Goal: Task Accomplishment & Management: Manage account settings

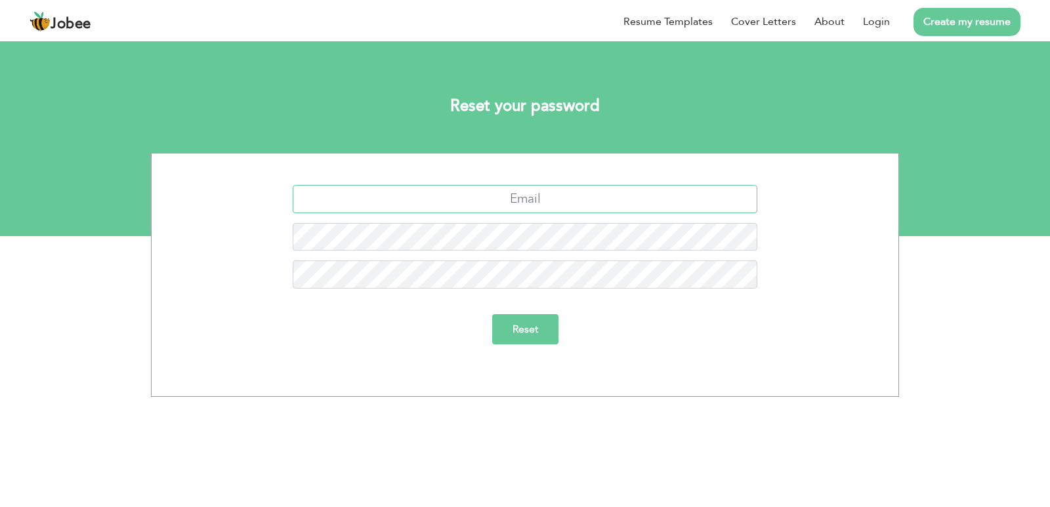
click at [545, 200] on input "text" at bounding box center [525, 199] width 465 height 28
type input "sarmadahmed31@gmail.com"
click at [524, 335] on input "Reset" at bounding box center [525, 329] width 66 height 30
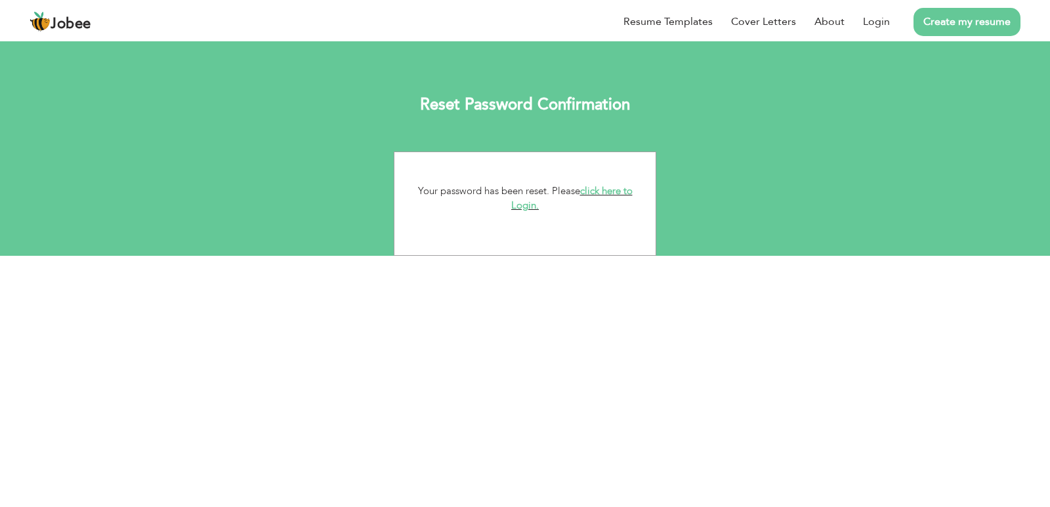
click at [617, 188] on link "click here to Login." at bounding box center [571, 198] width 121 height 28
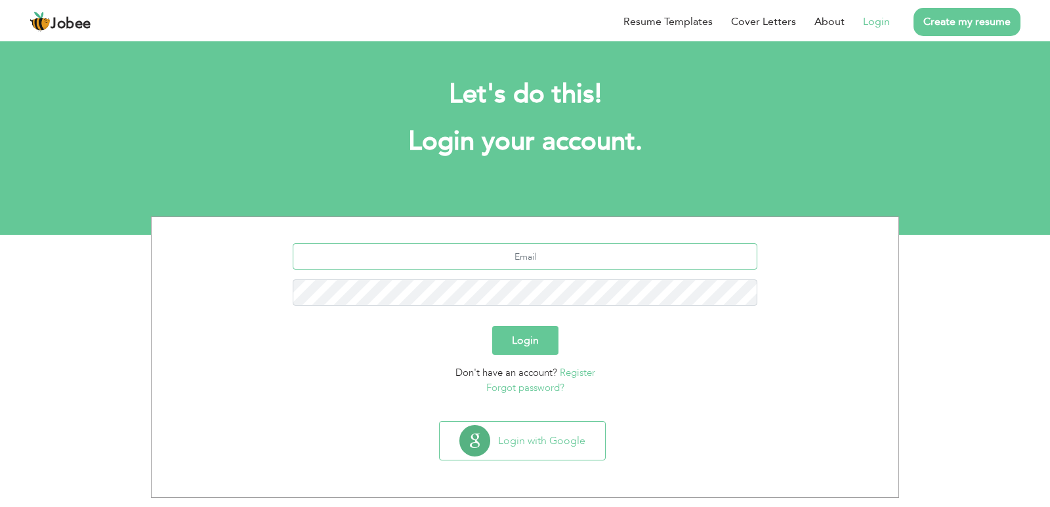
click at [534, 261] on input "text" at bounding box center [525, 257] width 465 height 26
type input "[EMAIL_ADDRESS][DOMAIN_NAME]"
click at [492, 326] on button "Login" at bounding box center [525, 340] width 66 height 29
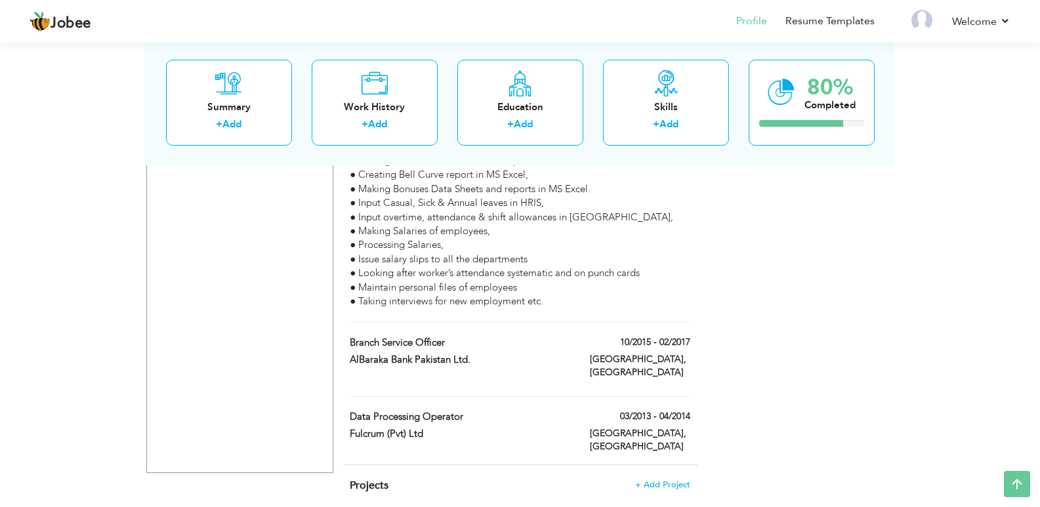
scroll to position [1046, 0]
drag, startPoint x: 1046, startPoint y: 50, endPoint x: 1044, endPoint y: 387, distance: 336.7
click at [427, 427] on span at bounding box center [428, 432] width 10 height 10
type input "Data Processing Operator"
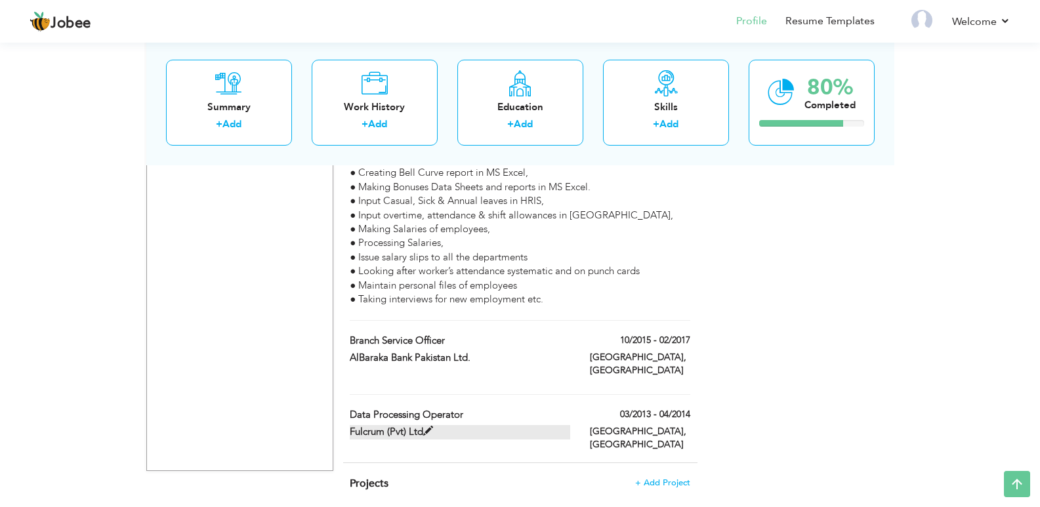
type input "Fulcrum (Pvt) Ltd"
type input "03/2013"
type input "04/2014"
type input "[GEOGRAPHIC_DATA]"
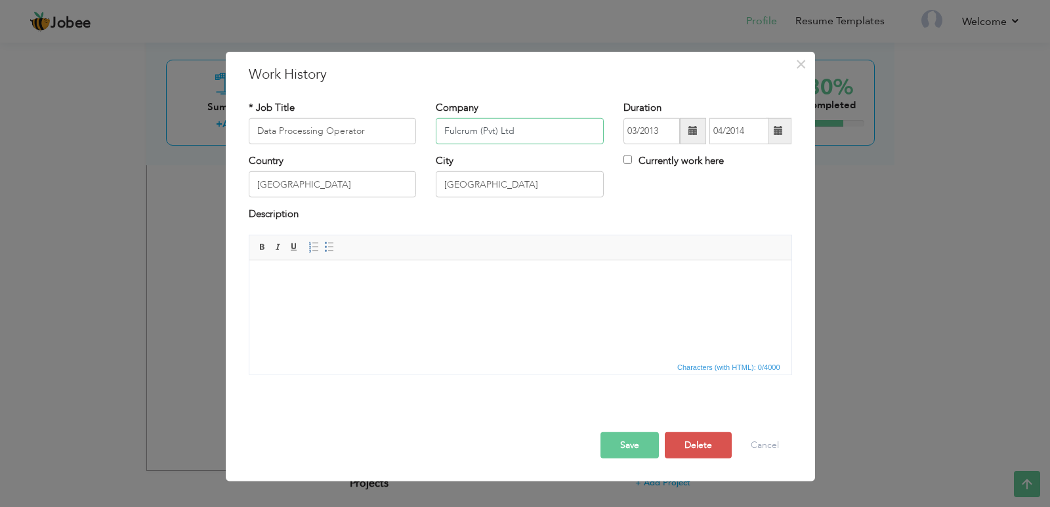
drag, startPoint x: 534, startPoint y: 135, endPoint x: 410, endPoint y: 112, distance: 126.2
click at [410, 112] on div "* Job Title Data Processing Operator Company Fulcrum (Pvt) Ltd Duration 03/2013…" at bounding box center [520, 126] width 563 height 53
type input "MCB Bank Ltd."
click at [634, 446] on button "Save" at bounding box center [630, 446] width 58 height 26
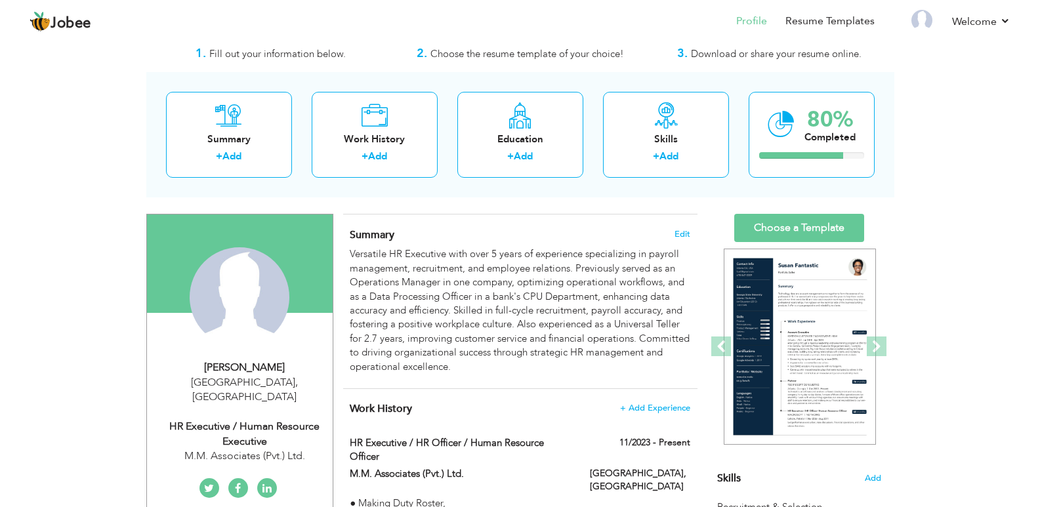
scroll to position [26, 0]
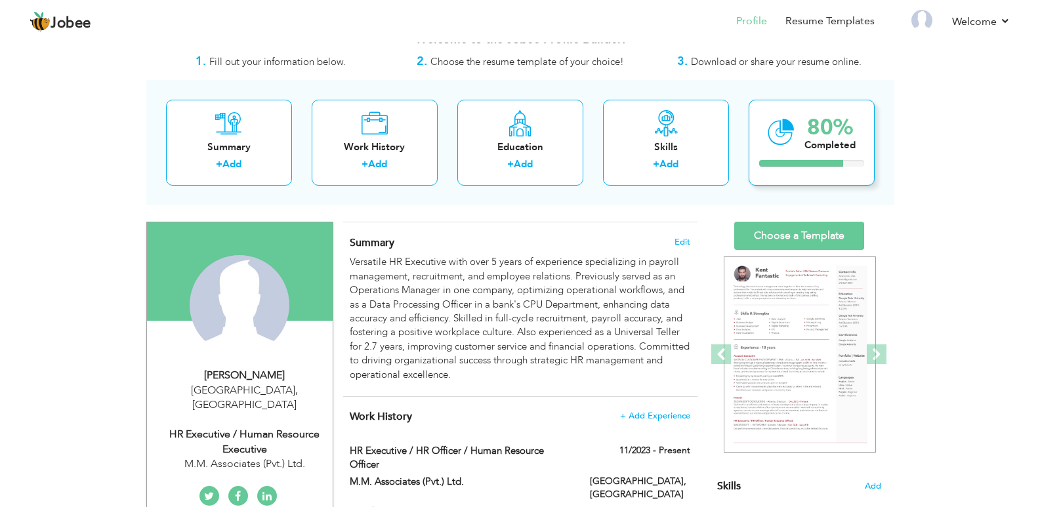
click at [833, 158] on div "80% Completed" at bounding box center [812, 143] width 126 height 86
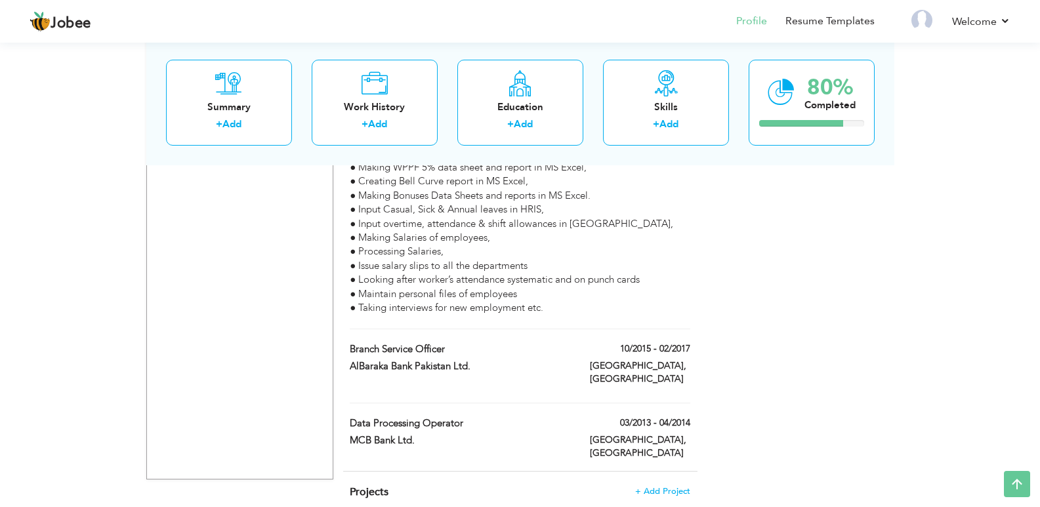
scroll to position [1046, 0]
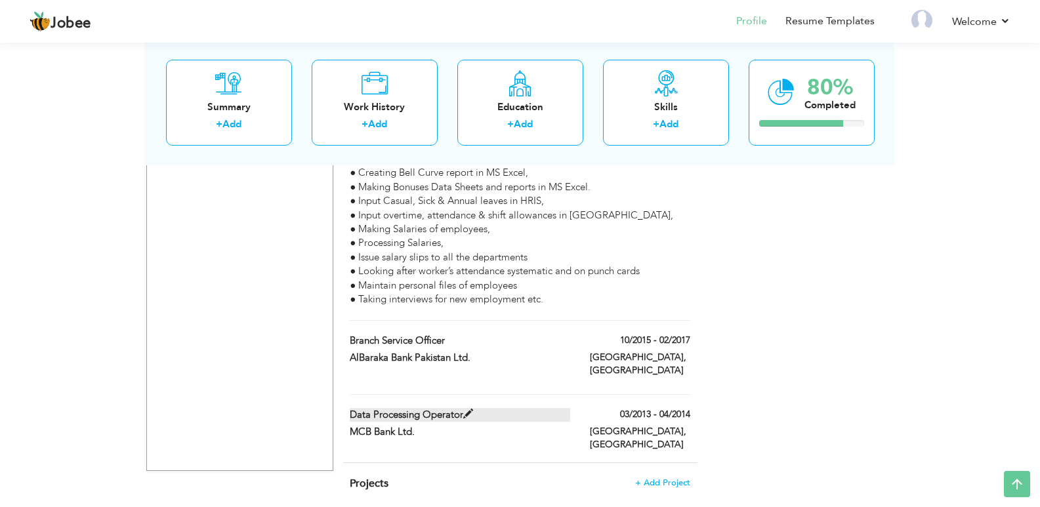
click at [469, 410] on span at bounding box center [468, 415] width 10 height 10
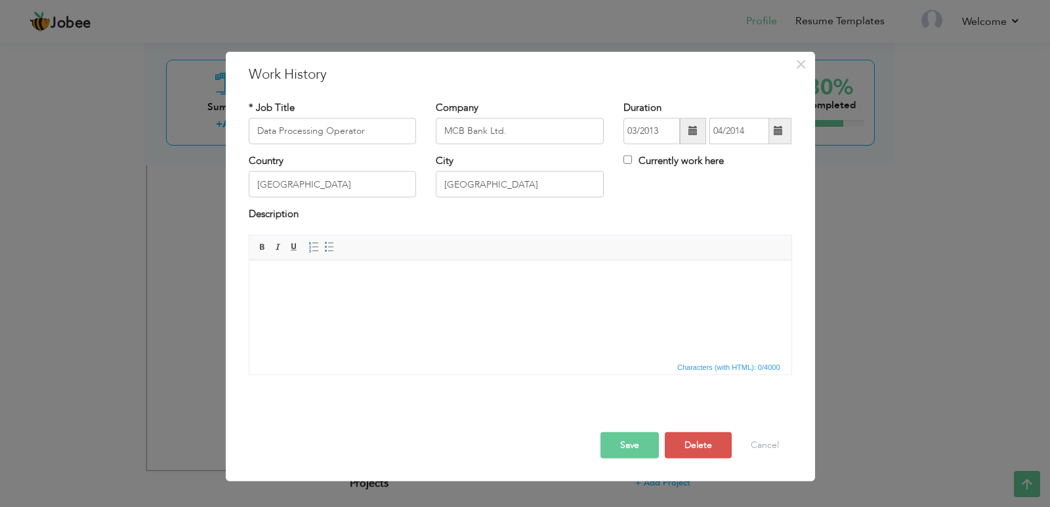
click at [360, 300] on html at bounding box center [520, 280] width 542 height 40
click at [613, 441] on button "Save" at bounding box center [630, 446] width 58 height 26
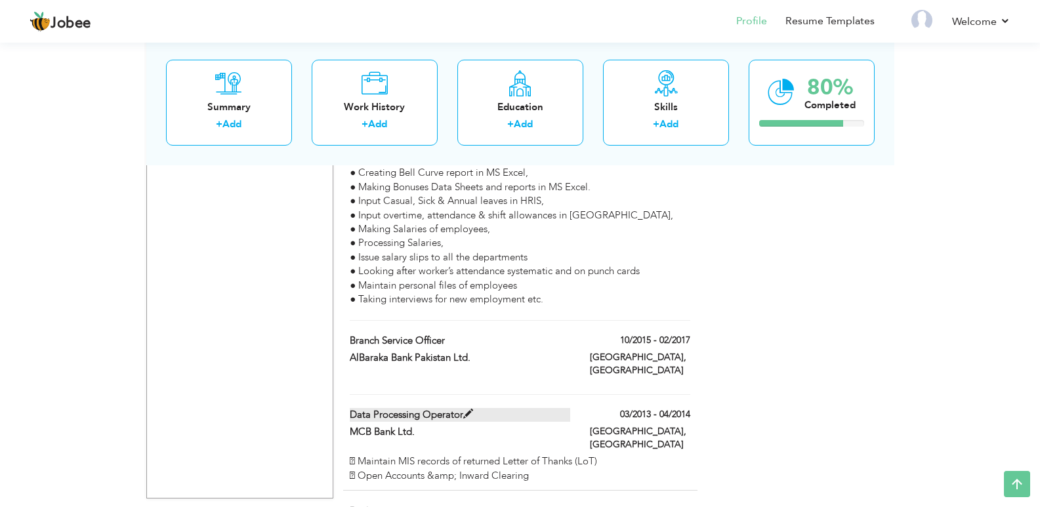
click at [466, 410] on span at bounding box center [468, 415] width 10 height 10
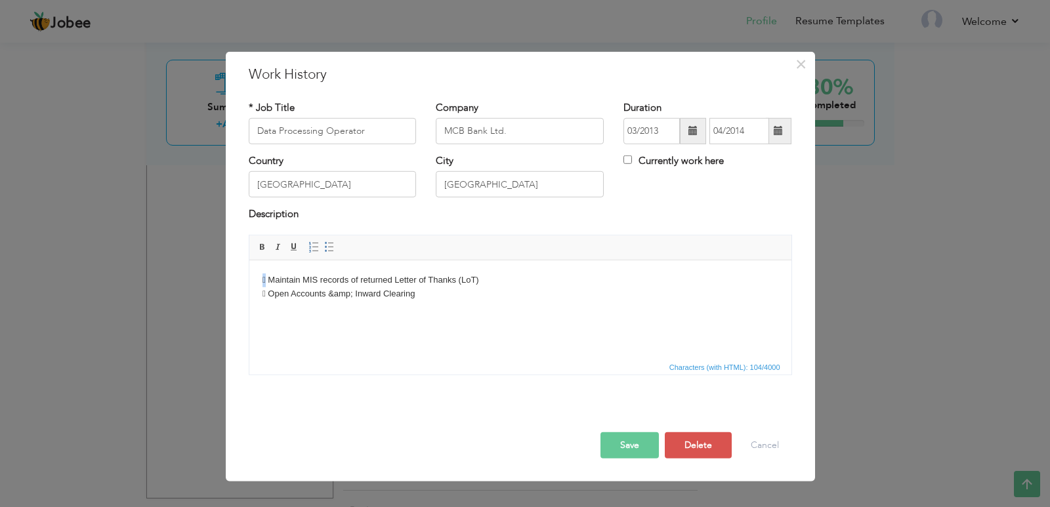
drag, startPoint x: 266, startPoint y: 278, endPoint x: 497, endPoint y: 538, distance: 348.3
click at [249, 278] on html " Maintain MIS records of returned Letter of Thanks (LoT)  Open Accounts &amp;…" at bounding box center [520, 287] width 542 height 54
click at [331, 245] on span at bounding box center [329, 247] width 11 height 11
drag, startPoint x: 270, startPoint y: 302, endPoint x: 256, endPoint y: 302, distance: 13.8
click at [256, 302] on html "Maintain MIS records of returned Letter of Thanks (LoT)  Open Accounts &amp; I…" at bounding box center [520, 291] width 542 height 62
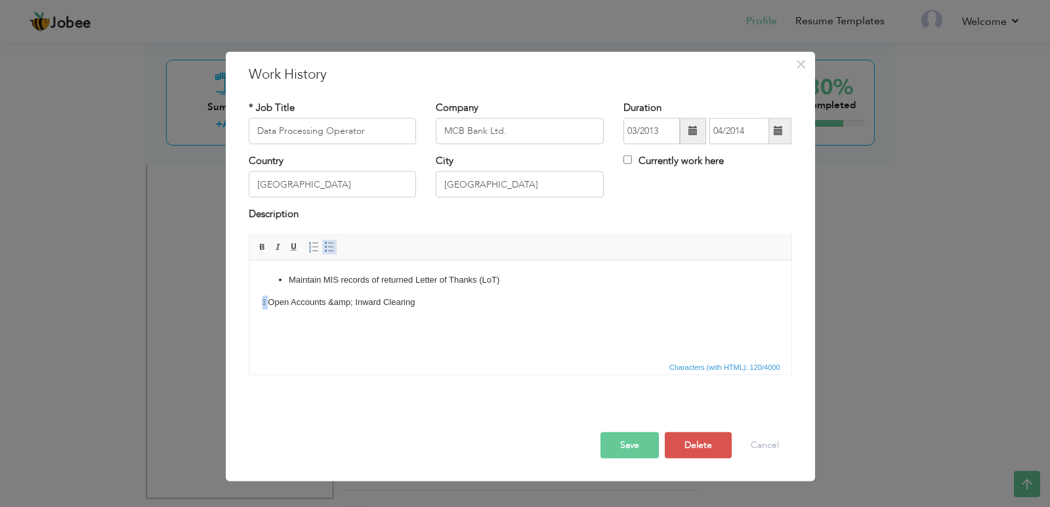
click at [331, 245] on span at bounding box center [329, 247] width 11 height 11
click at [326, 314] on html "Maintain MIS records of returned Letter of Thanks (LoT)  Open Accounts &amp; I…" at bounding box center [520, 287] width 542 height 54
click at [626, 443] on button "Save" at bounding box center [630, 446] width 58 height 26
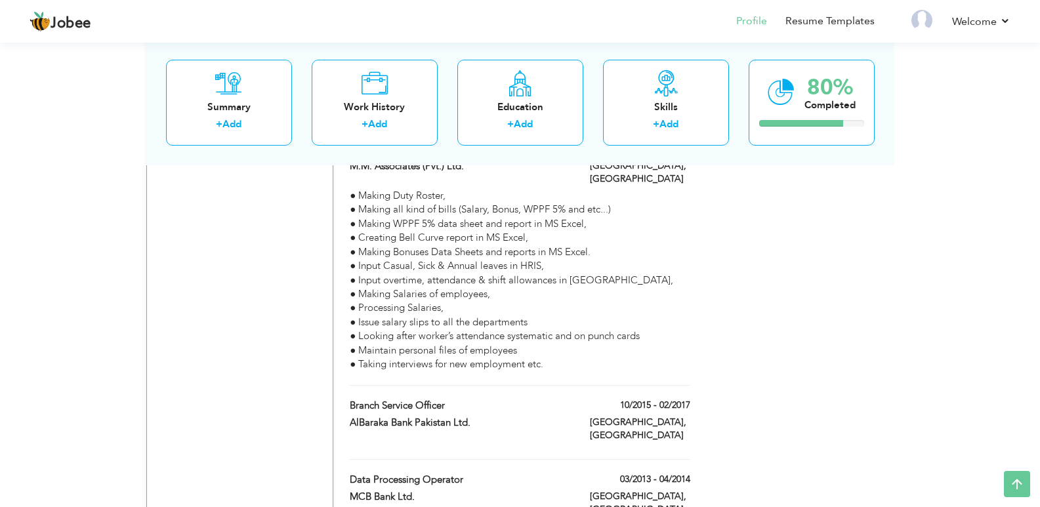
scroll to position [1080, 0]
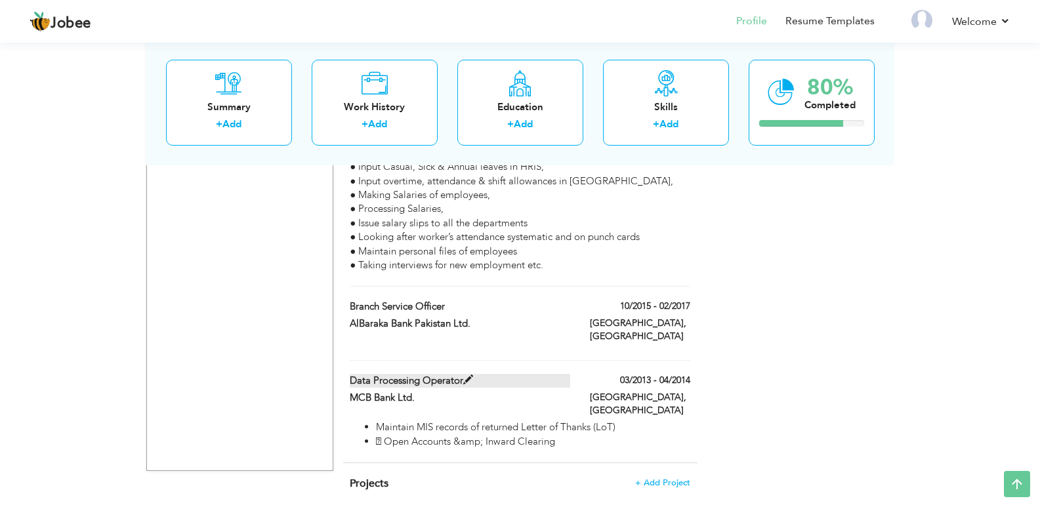
click at [469, 375] on span at bounding box center [468, 380] width 10 height 10
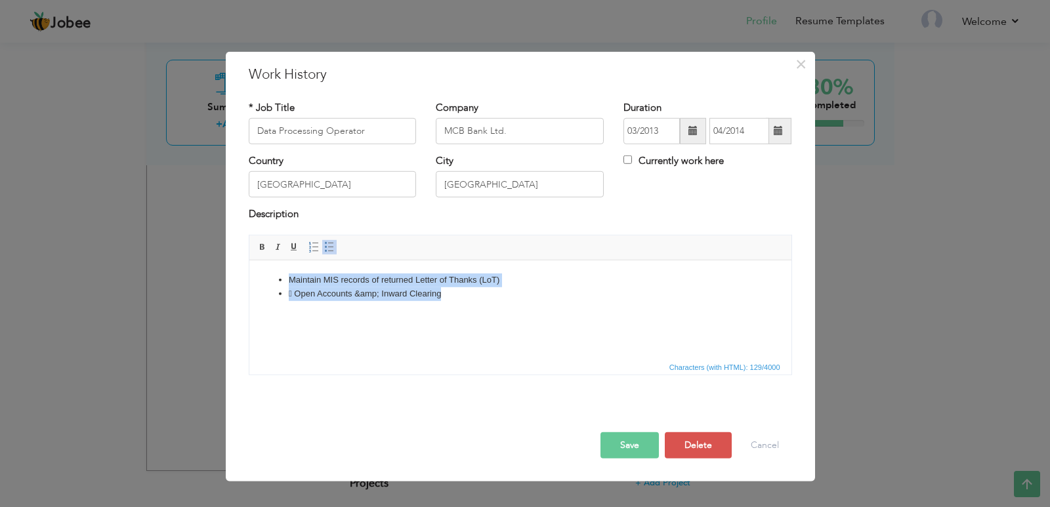
drag, startPoint x: 276, startPoint y: 272, endPoint x: 511, endPoint y: 332, distance: 242.5
click at [511, 314] on html "Maintain MIS records of returned Letter of Thanks (LoT)  Open Accounts &amp; I…" at bounding box center [520, 287] width 542 height 54
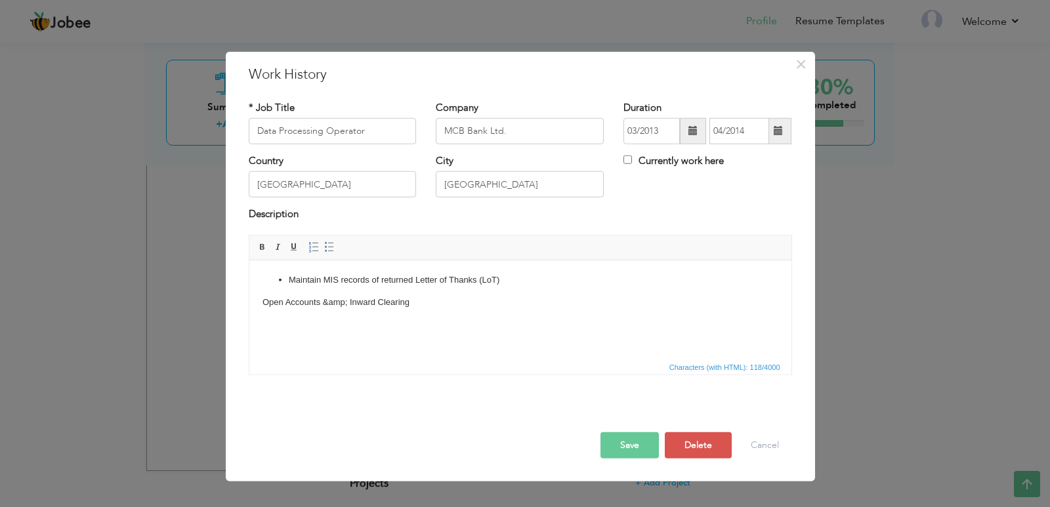
drag, startPoint x: 285, startPoint y: 279, endPoint x: 320, endPoint y: 285, distance: 35.9
click at [291, 280] on ul "Maintain MIS records of returned Letter of Thanks (LoT)" at bounding box center [520, 280] width 516 height 14
click at [326, 247] on span at bounding box center [329, 247] width 11 height 11
click at [615, 451] on button "Save" at bounding box center [630, 446] width 58 height 26
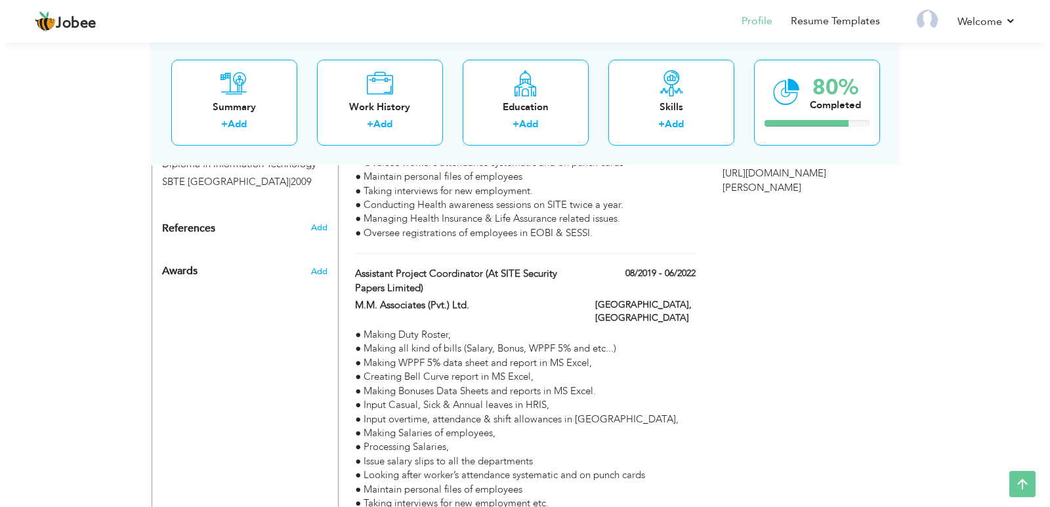
scroll to position [818, 0]
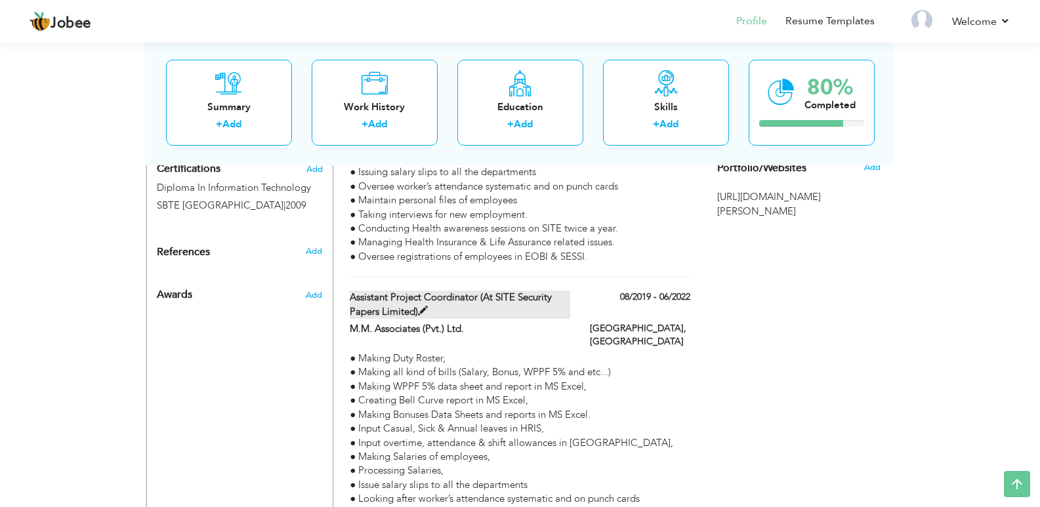
click at [423, 307] on span at bounding box center [423, 312] width 10 height 10
type input "Assistant Project Coordinator (At SITE Security Papers Limited)"
type input "M.M. Associates (Pvt.) Ltd."
type input "08/2019"
type input "06/2022"
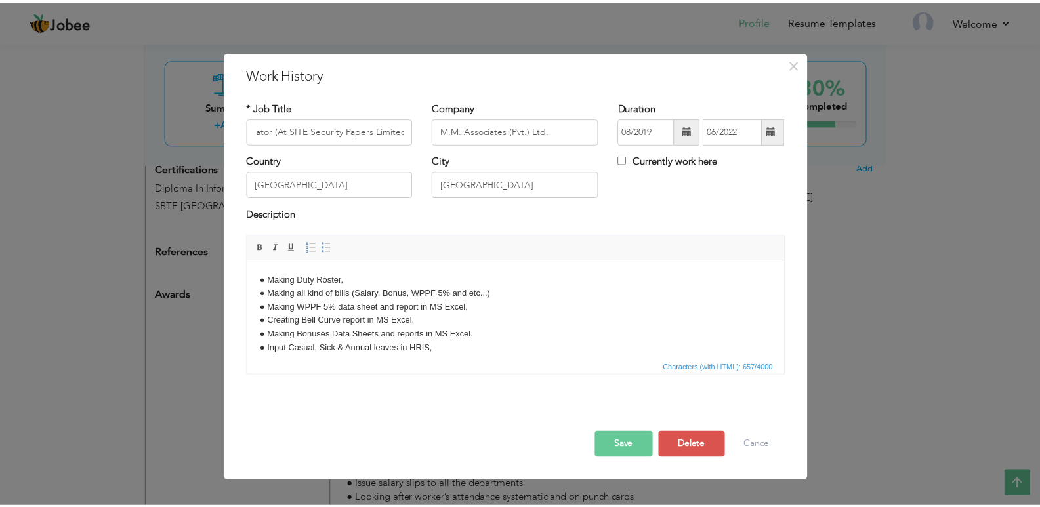
scroll to position [0, 0]
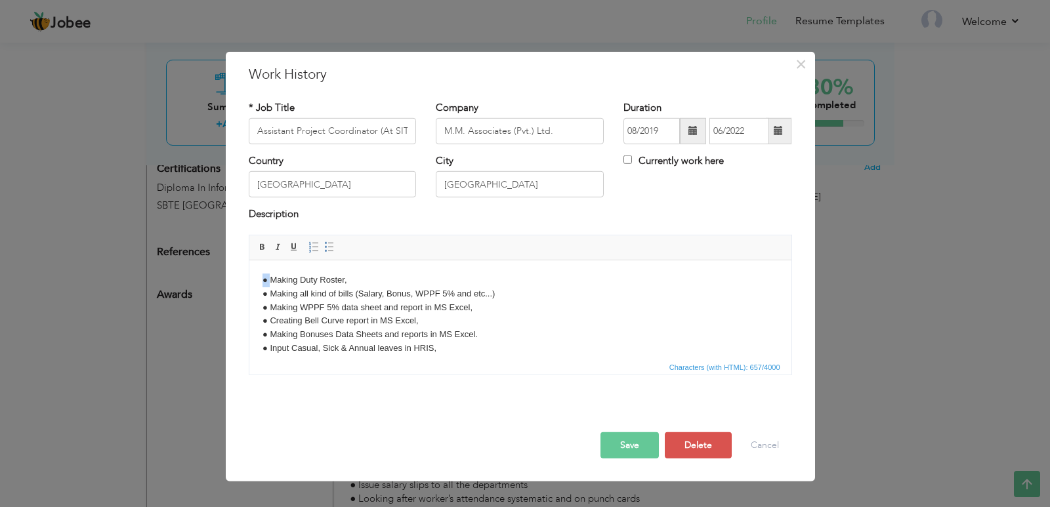
drag, startPoint x: 268, startPoint y: 280, endPoint x: 253, endPoint y: 281, distance: 15.1
click at [254, 281] on html "● Making Duty Roster, ● Making all kind of bills (Salary, Bonus, WPPF 5% and et…" at bounding box center [520, 361] width 542 height 203
copy body "●"
click at [635, 442] on button "Save" at bounding box center [630, 446] width 58 height 26
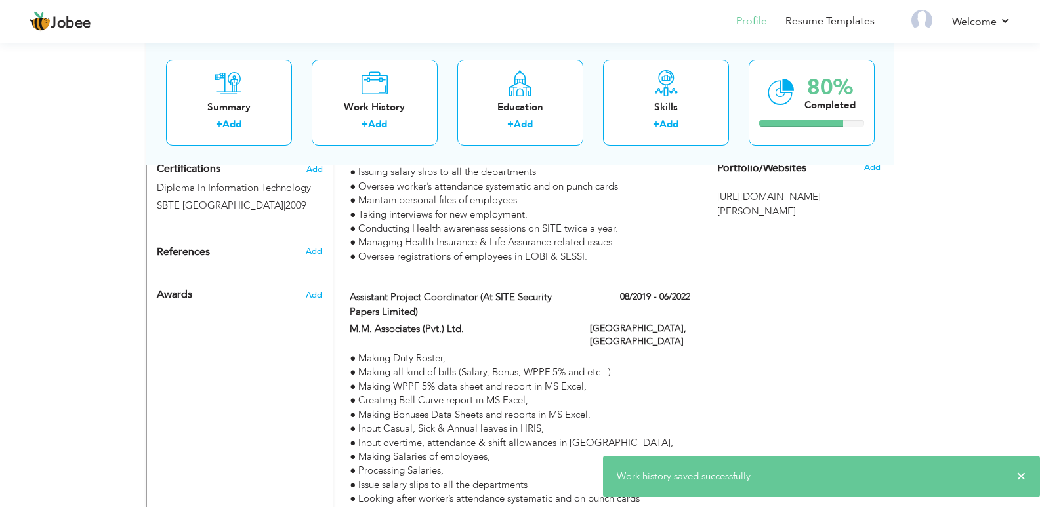
scroll to position [1080, 0]
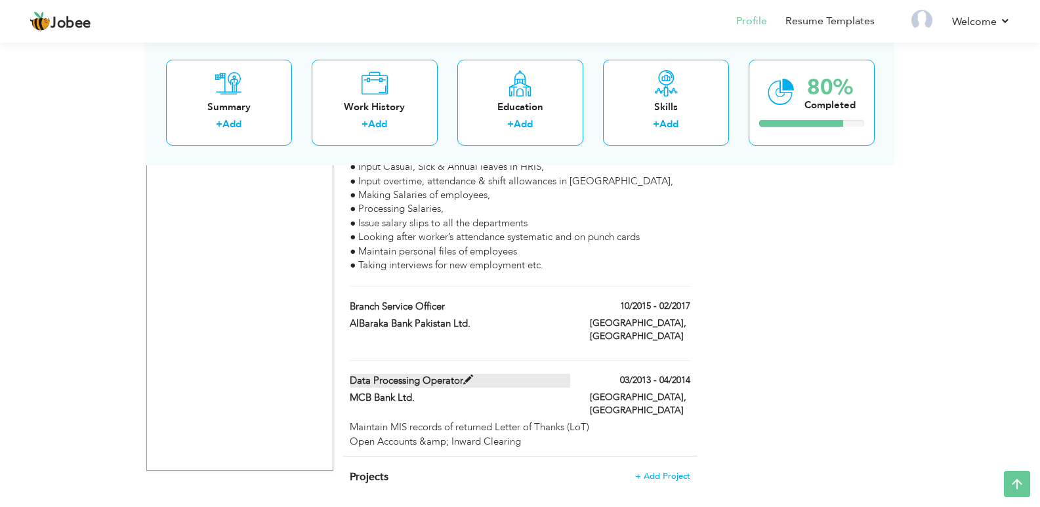
click at [469, 375] on span at bounding box center [468, 380] width 10 height 10
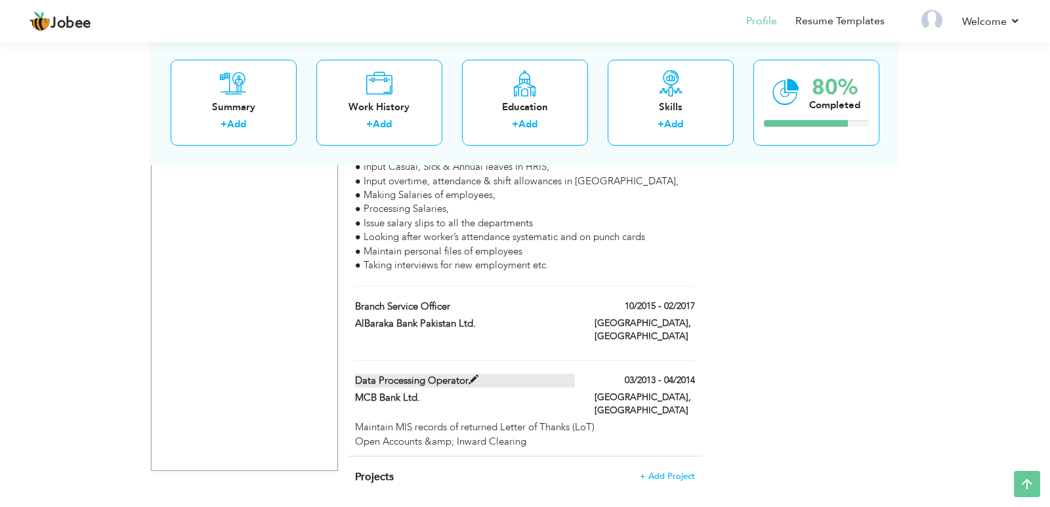
type input "Data Processing Operator"
type input "MCB Bank Ltd."
type input "03/2013"
type input "04/2014"
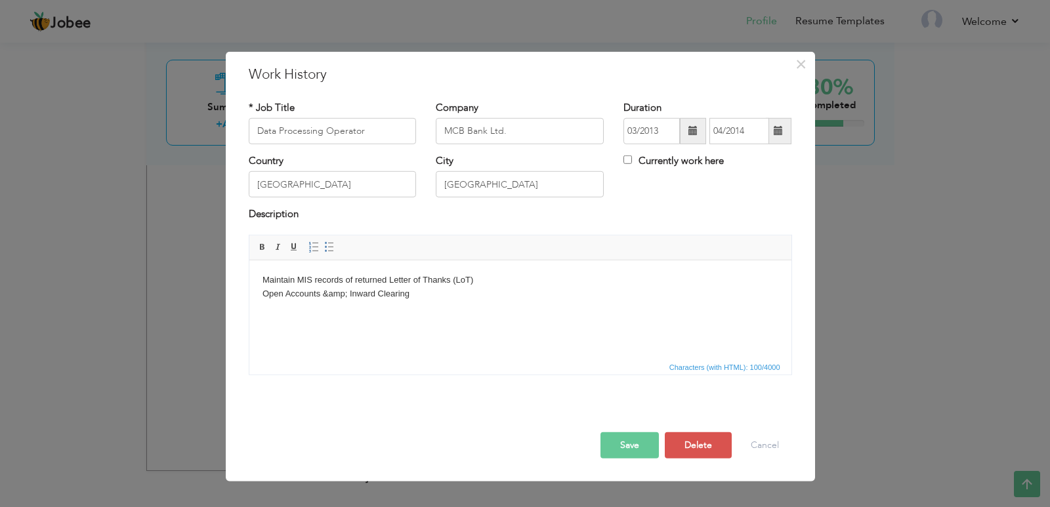
drag, startPoint x: 259, startPoint y: 278, endPoint x: 335, endPoint y: 325, distance: 89.3
click at [262, 282] on html "Maintain MIS records of returned Letter of Thanks (LoT) Open Accounts &amp; Inw…" at bounding box center [520, 287] width 542 height 54
click at [259, 293] on html "● Maintain MIS records of returned Letter of Thanks (LoT) Open Accounts &amp; I…" at bounding box center [520, 287] width 542 height 54
click at [638, 440] on button "Save" at bounding box center [630, 446] width 58 height 26
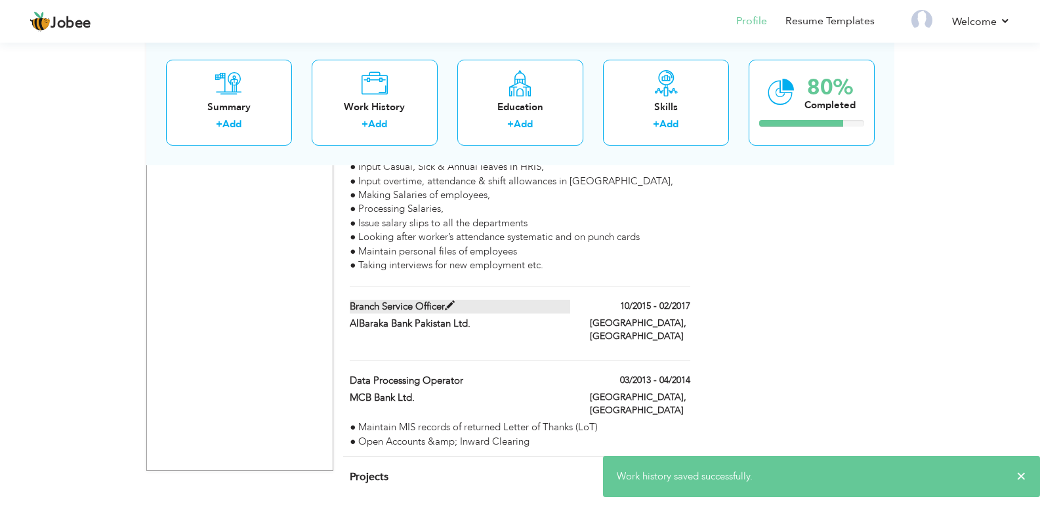
click at [452, 301] on span at bounding box center [450, 306] width 10 height 10
type input "Branch Service Officer"
type input "AlBaraka Bank Pakistan Ltd."
type input "10/2015"
type input "02/2017"
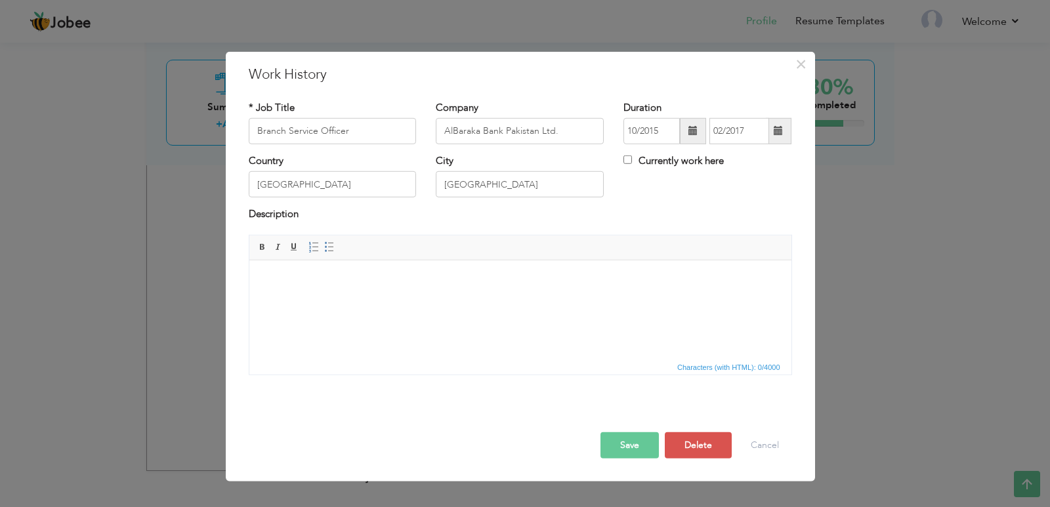
click at [360, 281] on body at bounding box center [520, 280] width 516 height 14
click at [273, 274] on body "● ● ​​​​​​​ ●" at bounding box center [520, 293] width 516 height 41
click at [626, 444] on button "Save" at bounding box center [630, 446] width 58 height 26
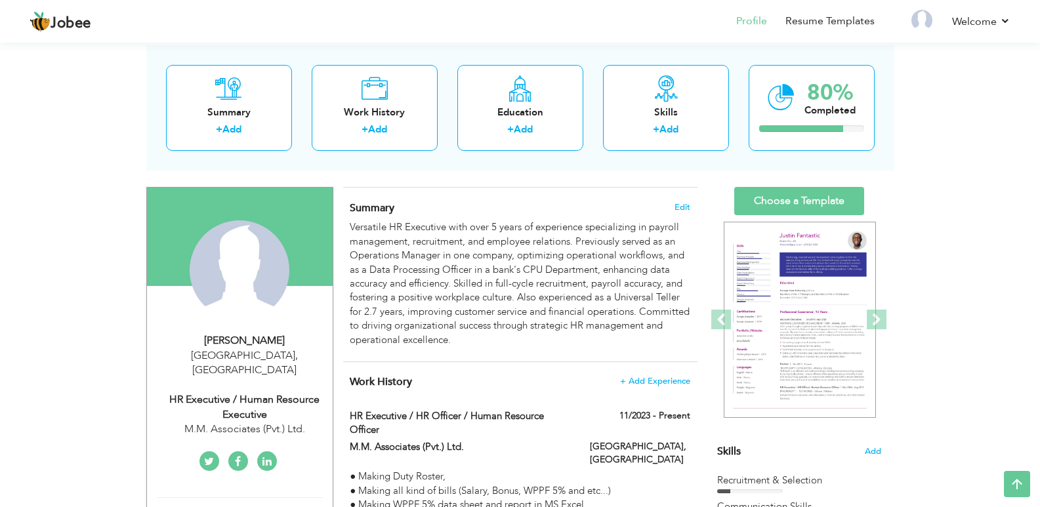
scroll to position [0, 0]
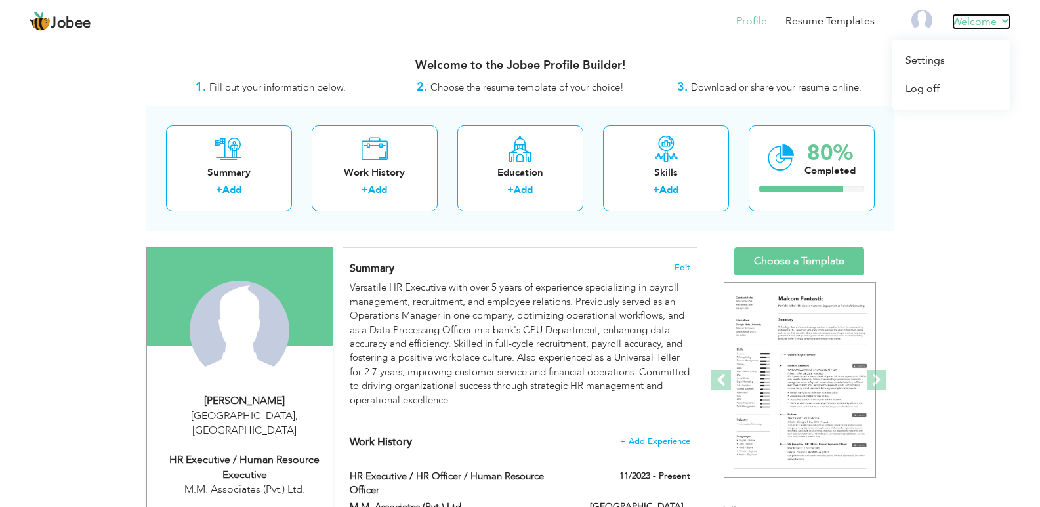
click at [1008, 22] on link "Welcome" at bounding box center [981, 22] width 58 height 16
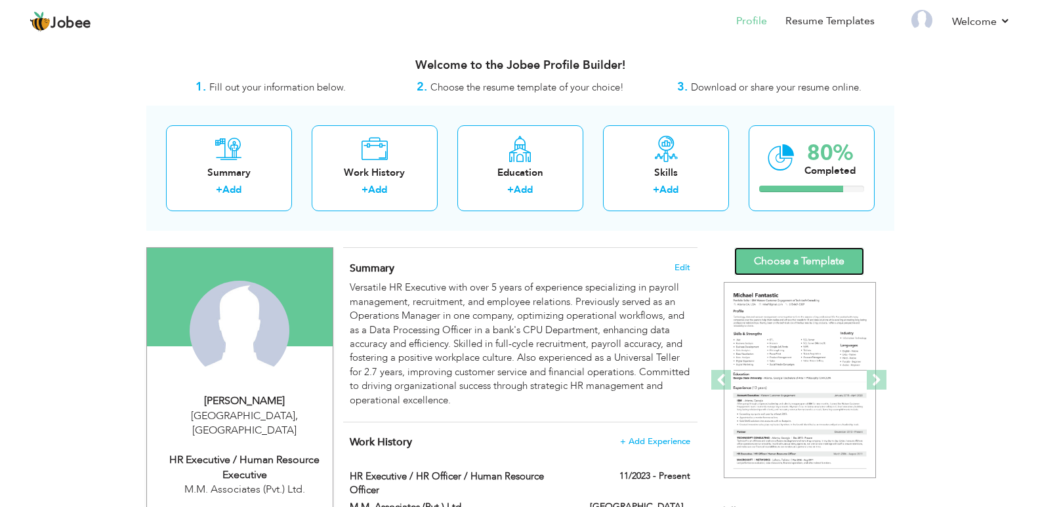
click at [778, 263] on link "Choose a Template" at bounding box center [799, 261] width 130 height 28
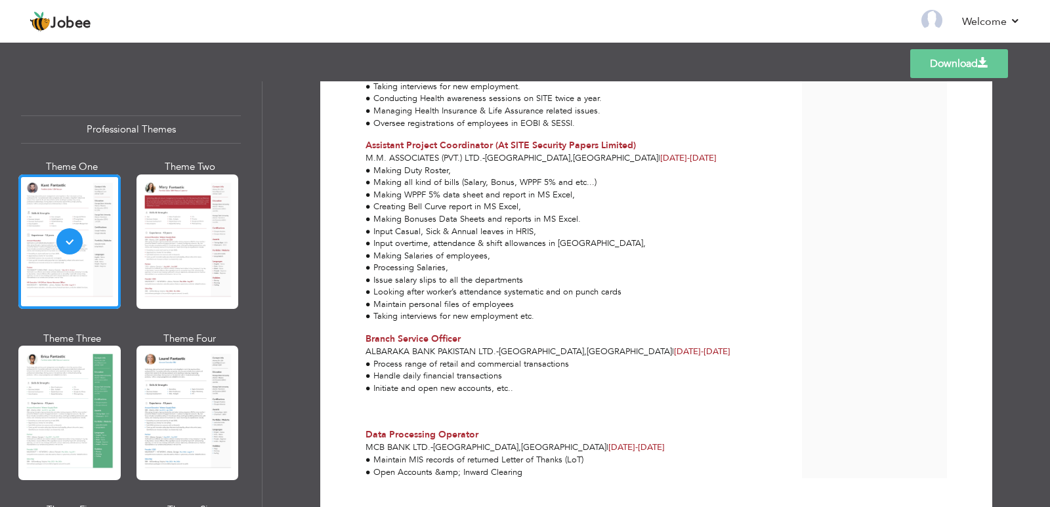
scroll to position [757, 0]
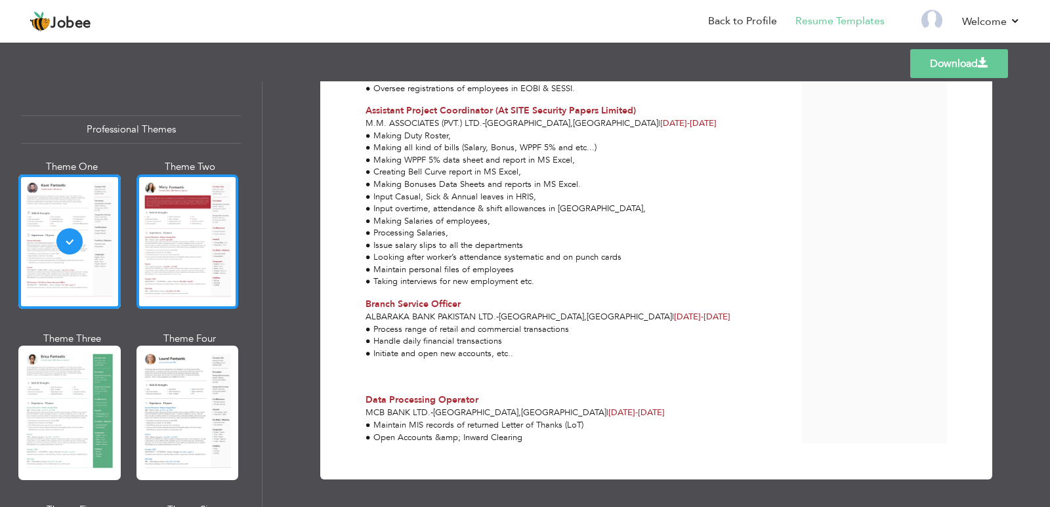
click at [171, 253] on div at bounding box center [188, 242] width 102 height 135
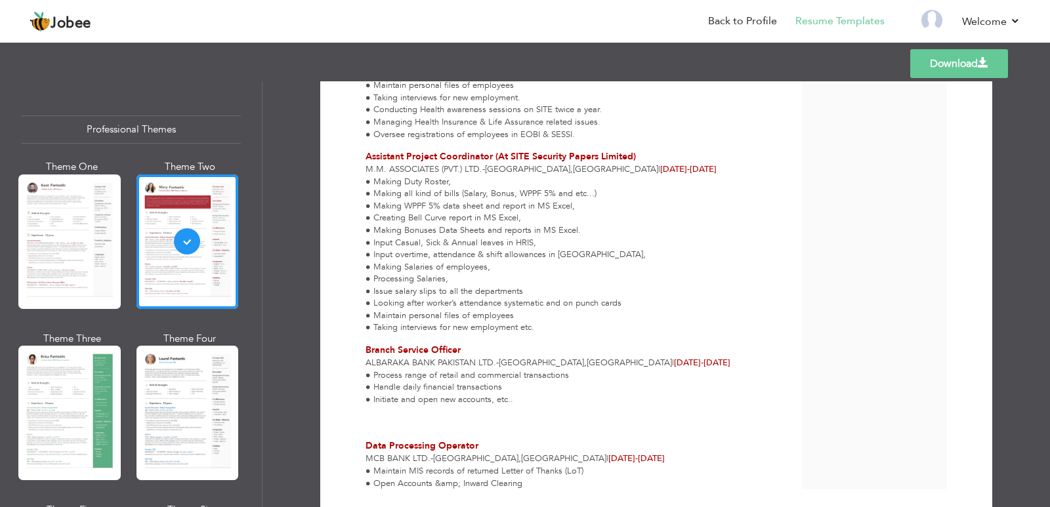
scroll to position [767, 0]
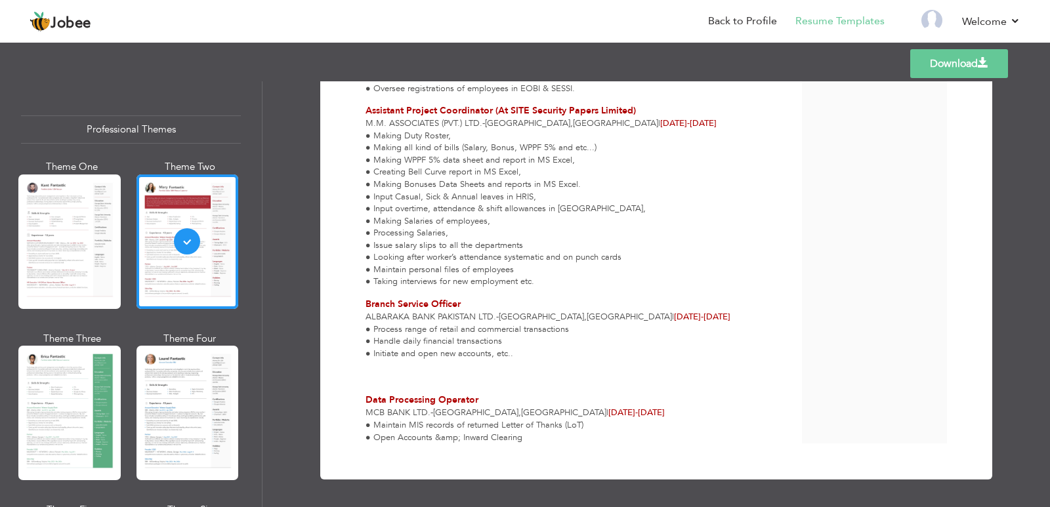
drag, startPoint x: 1043, startPoint y: 427, endPoint x: 1050, endPoint y: 295, distance: 131.4
click at [1050, 295] on div "Download Sarmad Ahmed HR Executive / Human Resource Executive at M.M. Associate…" at bounding box center [657, 294] width 788 height 426
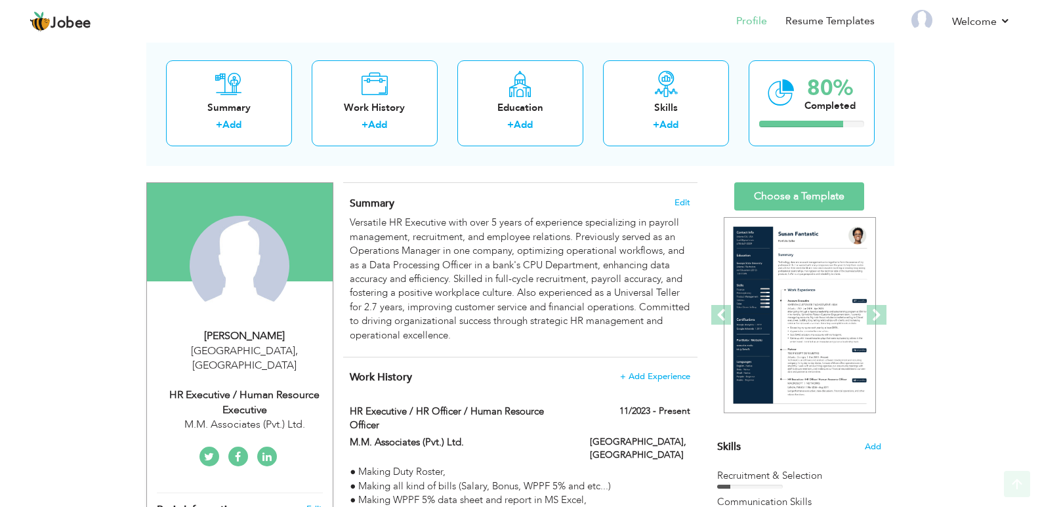
scroll to position [60, 0]
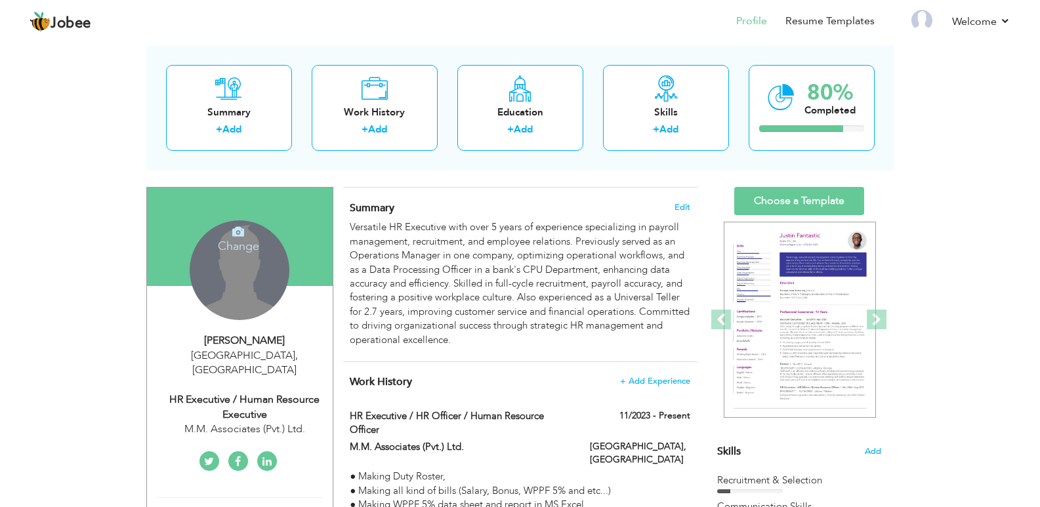
click at [247, 240] on h4 "Change" at bounding box center [239, 238] width 94 height 32
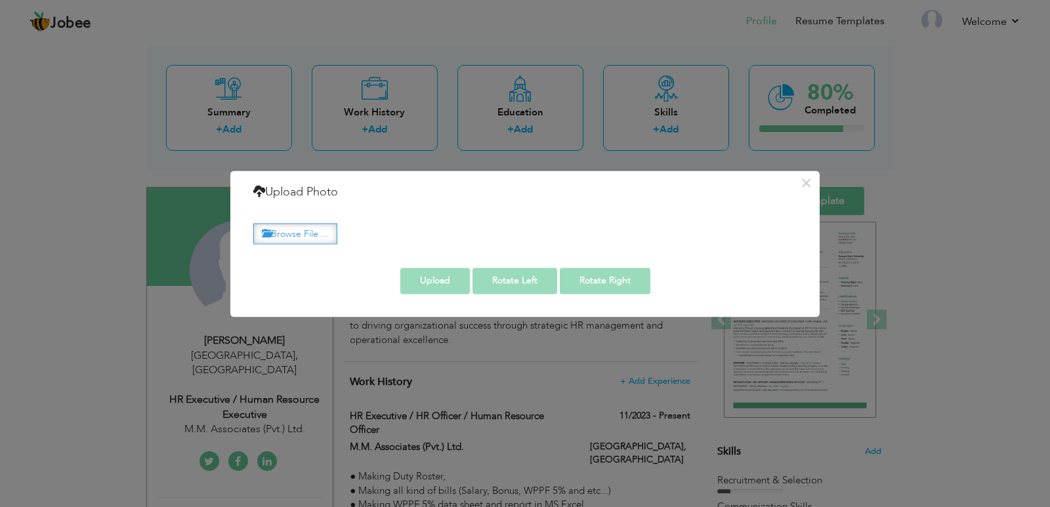
click at [292, 232] on label "Browse File ..." at bounding box center [295, 234] width 84 height 20
click at [0, 0] on input "Browse File ..." at bounding box center [0, 0] width 0 height 0
click at [811, 180] on button "×" at bounding box center [806, 183] width 21 height 21
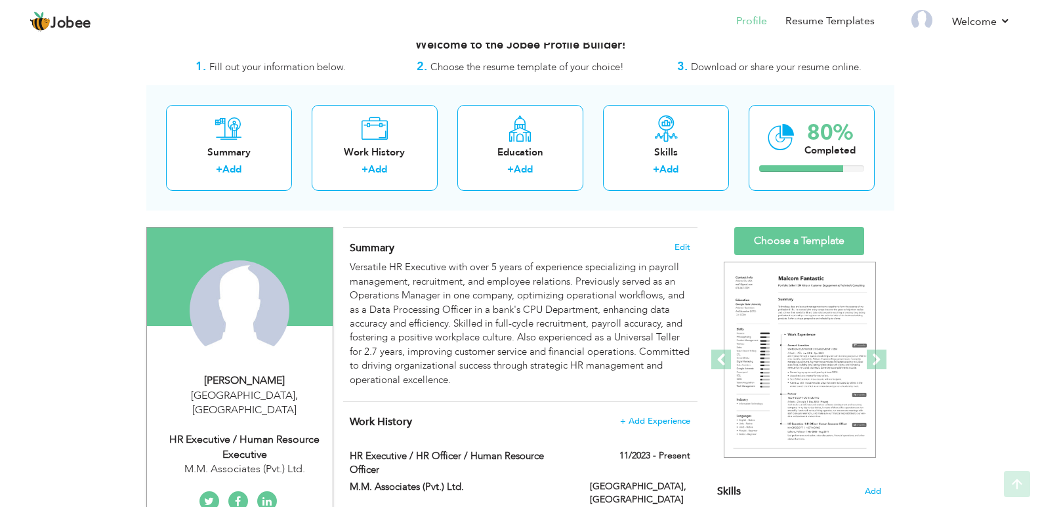
scroll to position [16, 0]
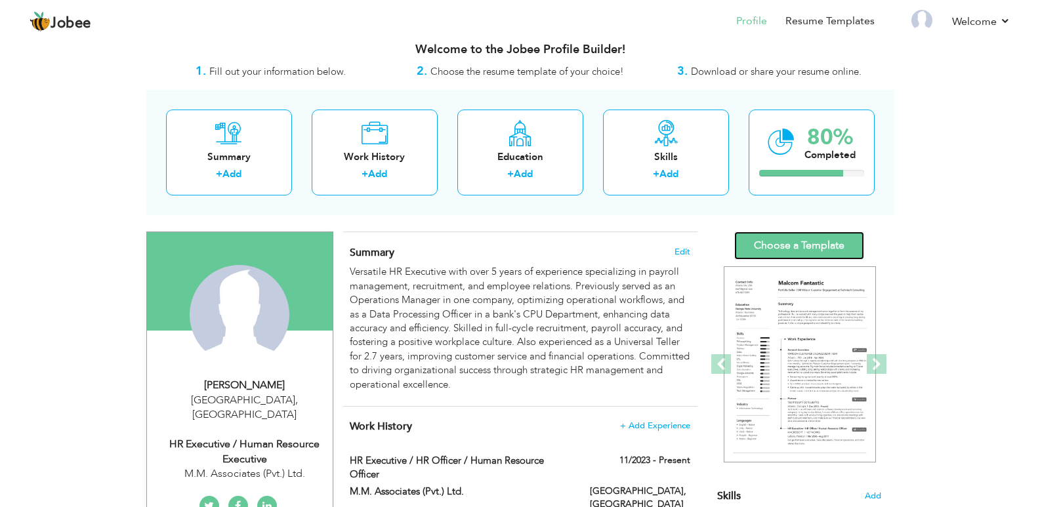
click at [756, 240] on link "Choose a Template" at bounding box center [799, 246] width 130 height 28
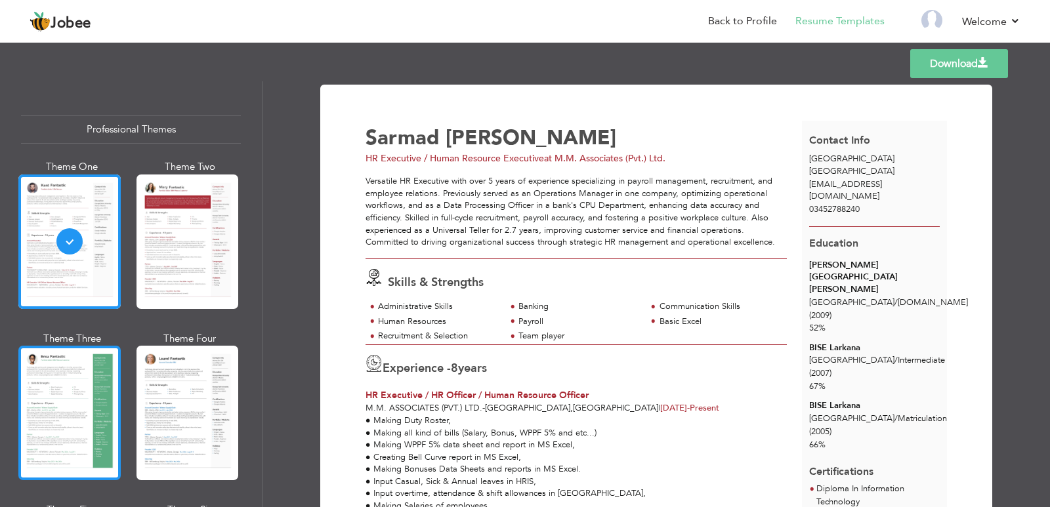
click at [70, 406] on div at bounding box center [69, 413] width 102 height 135
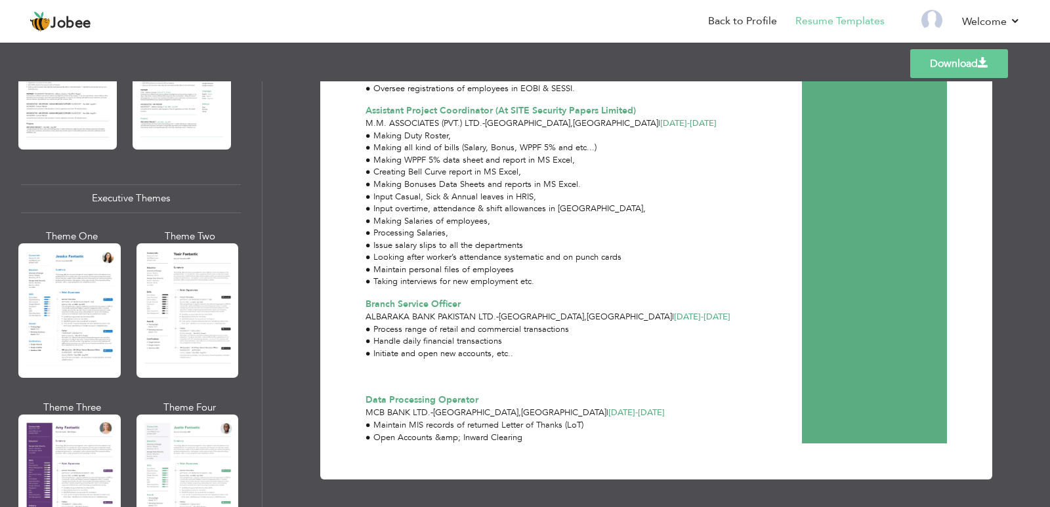
scroll to position [902, 0]
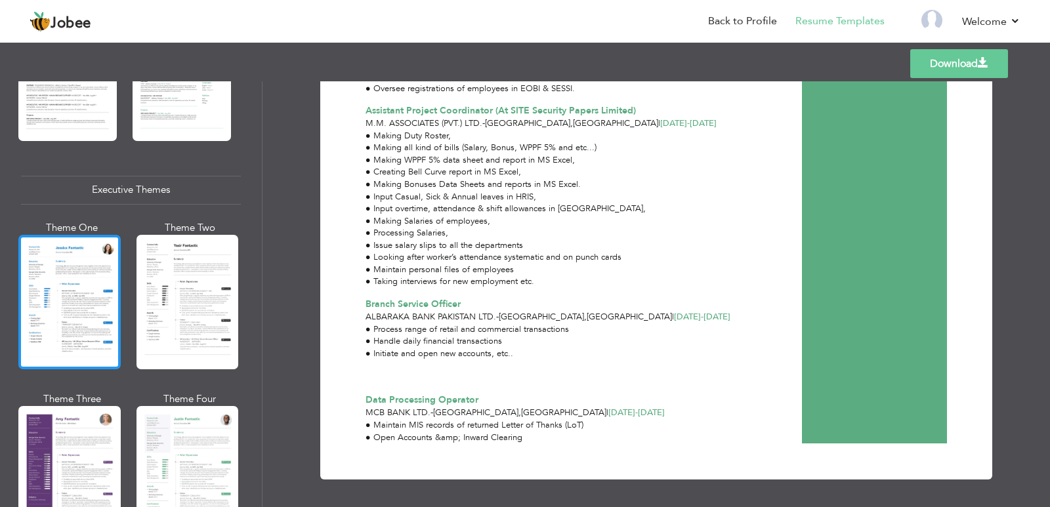
click at [50, 303] on div at bounding box center [69, 302] width 102 height 135
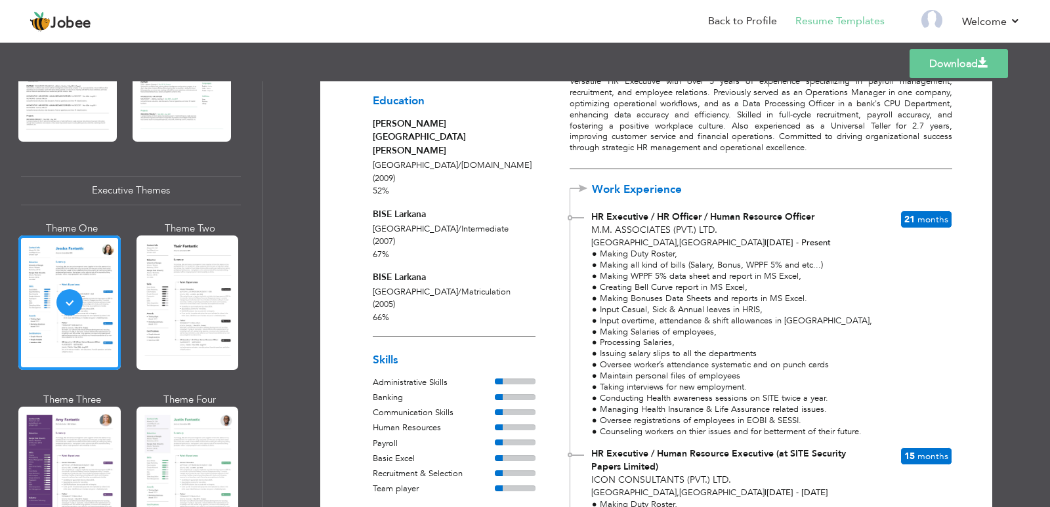
scroll to position [0, 0]
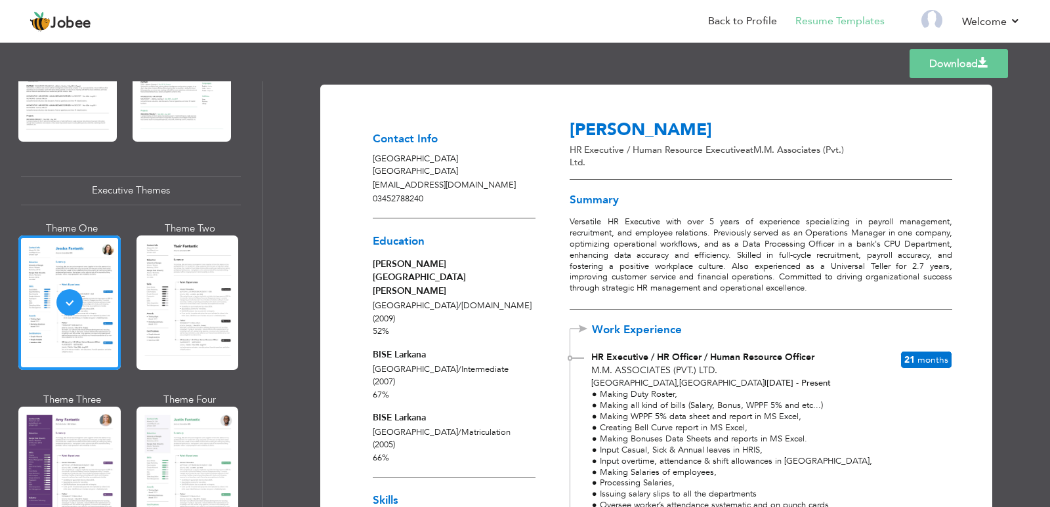
click at [952, 58] on link "Download" at bounding box center [959, 63] width 98 height 29
